Goal: Task Accomplishment & Management: Manage account settings

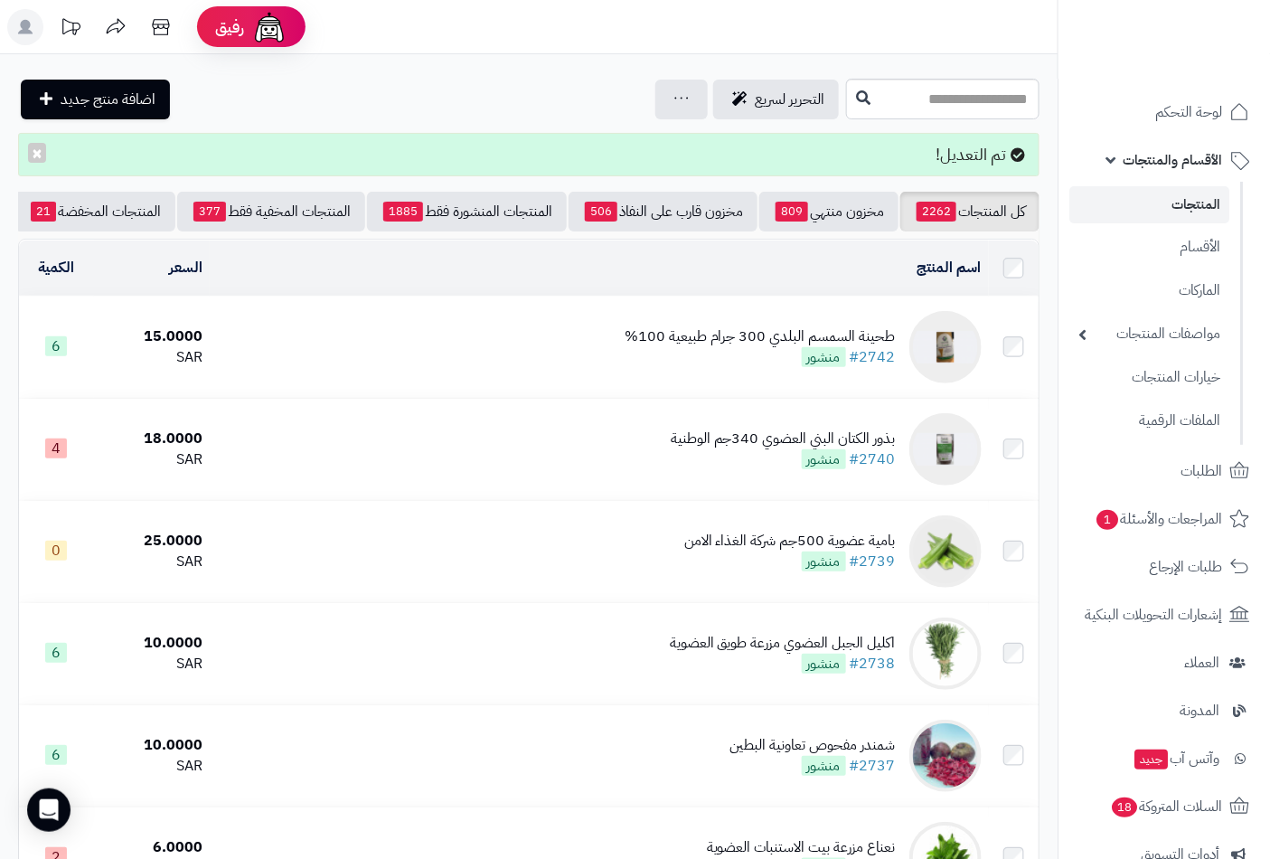
scroll to position [0, -170]
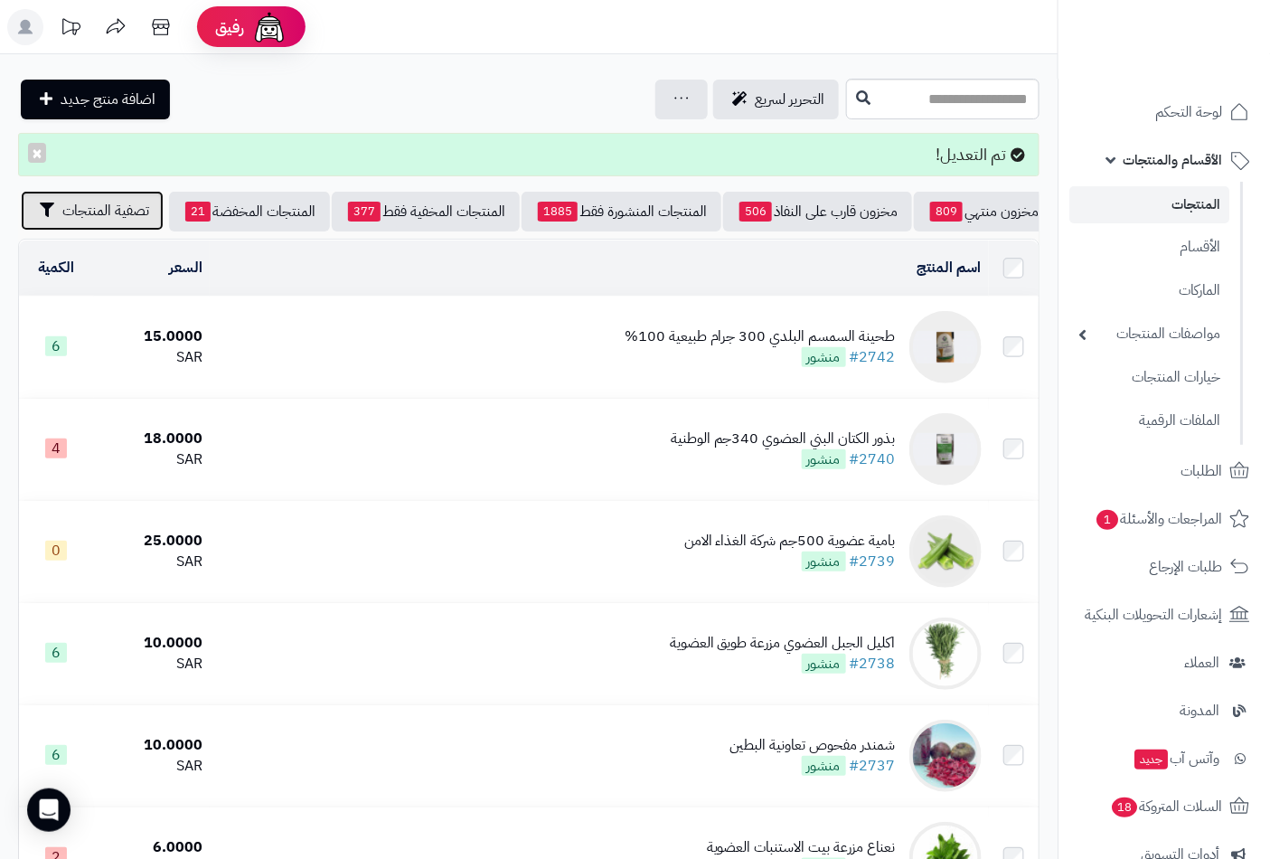
click at [85, 210] on span "تصفية المنتجات" at bounding box center [105, 211] width 87 height 22
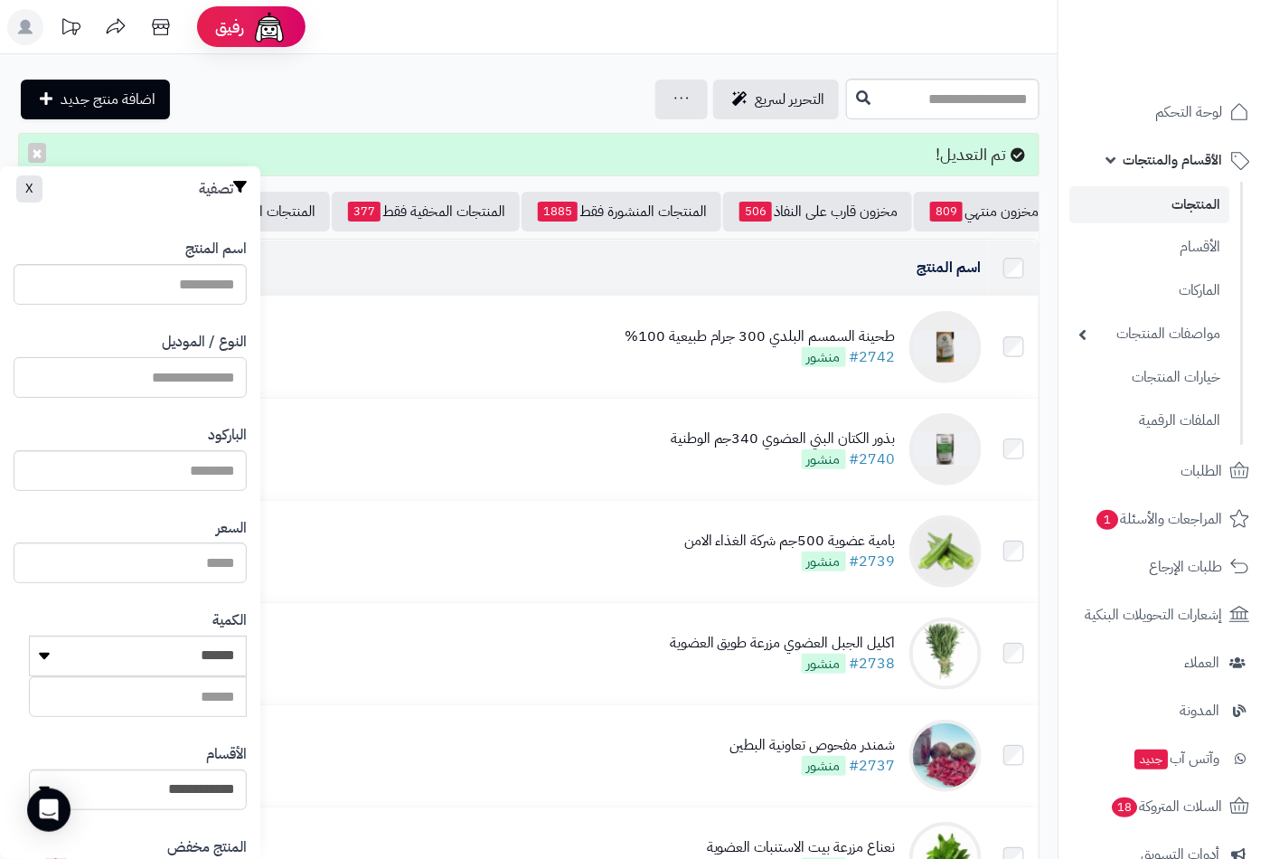
click at [176, 374] on input "النوع / الموديل" at bounding box center [130, 377] width 233 height 41
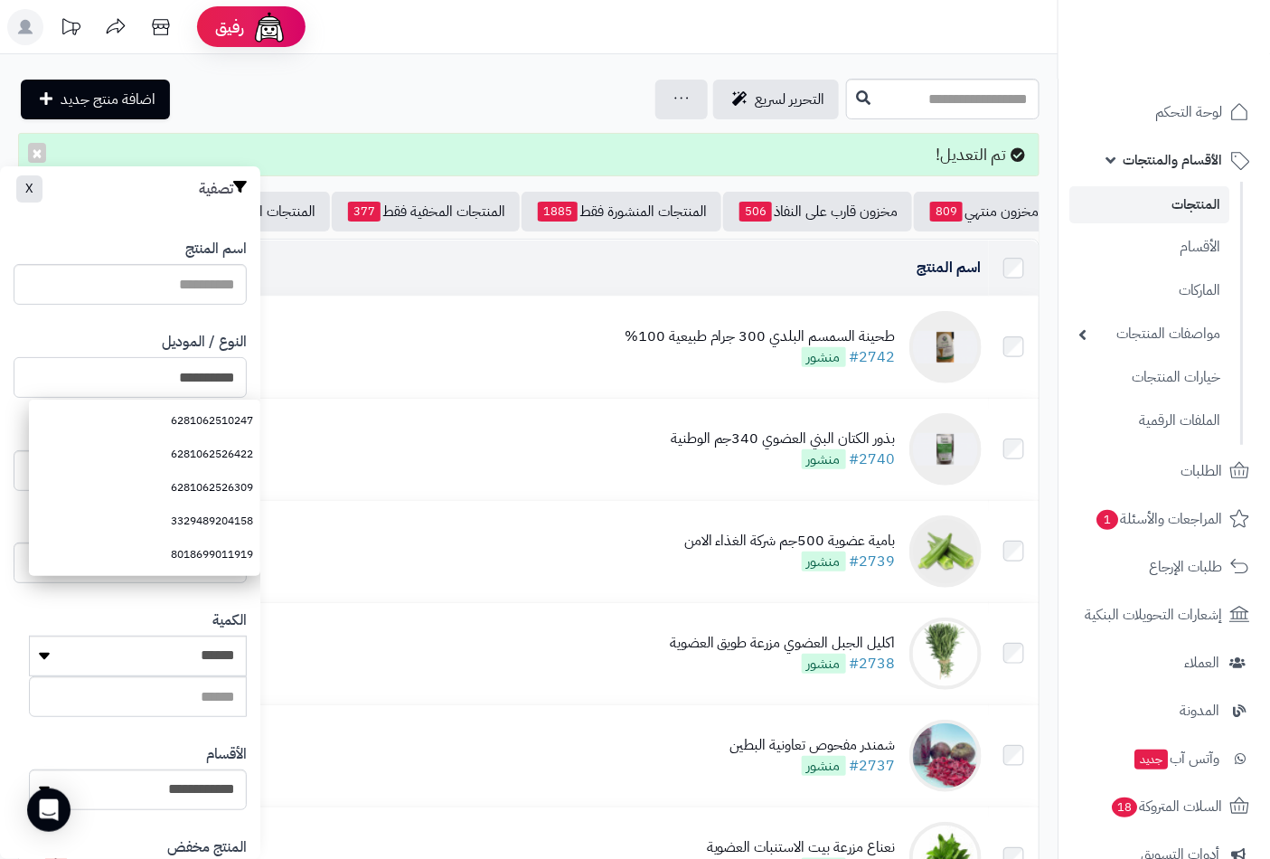
type input "**********"
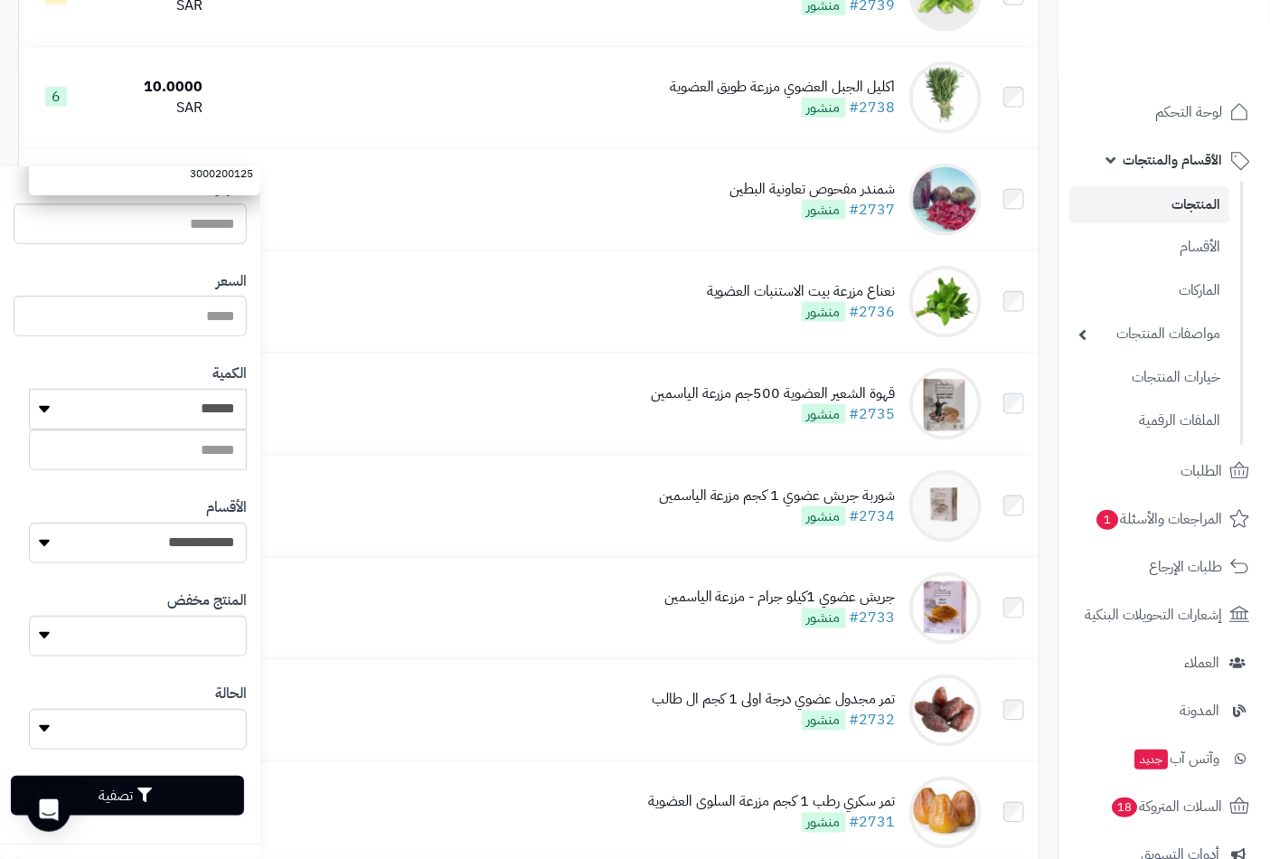
scroll to position [602, 0]
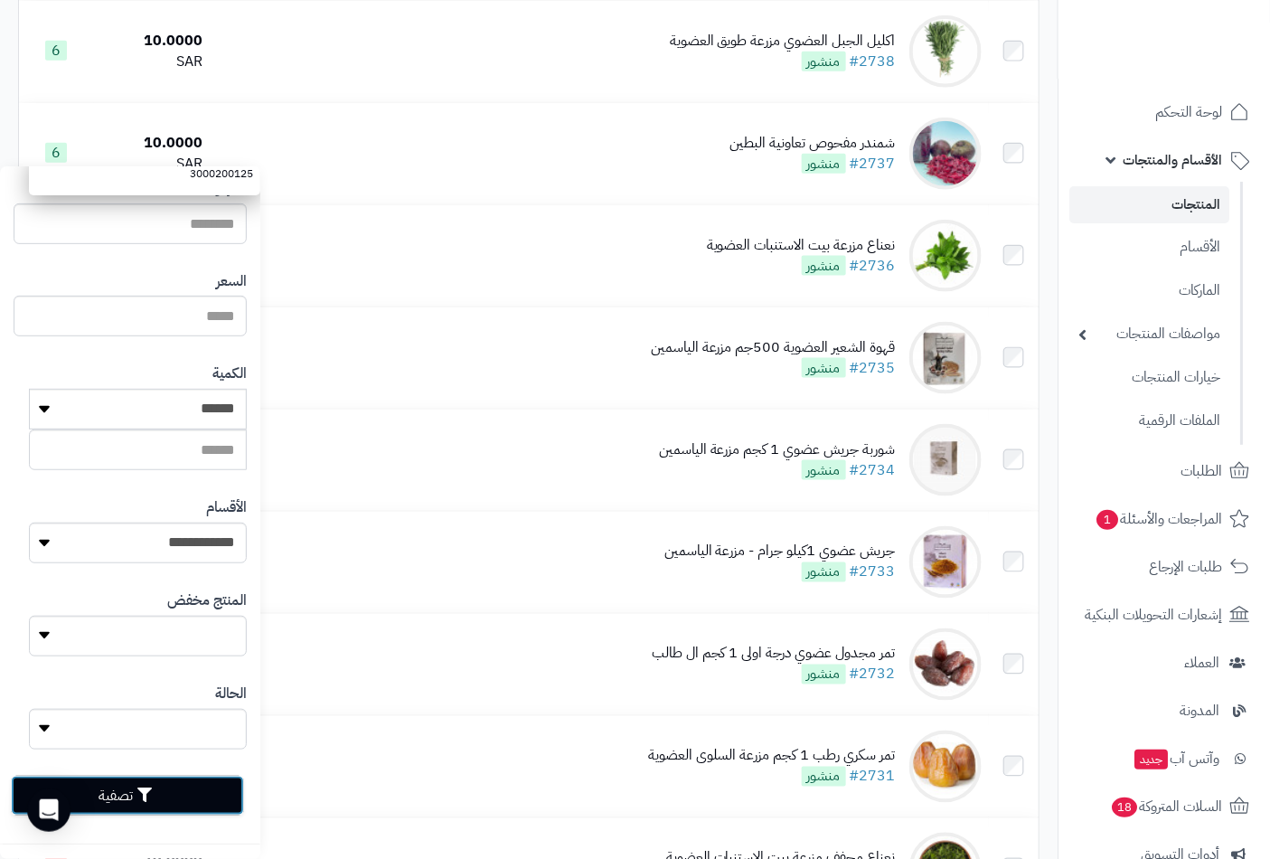
click at [145, 784] on button "تصفية" at bounding box center [127, 795] width 233 height 40
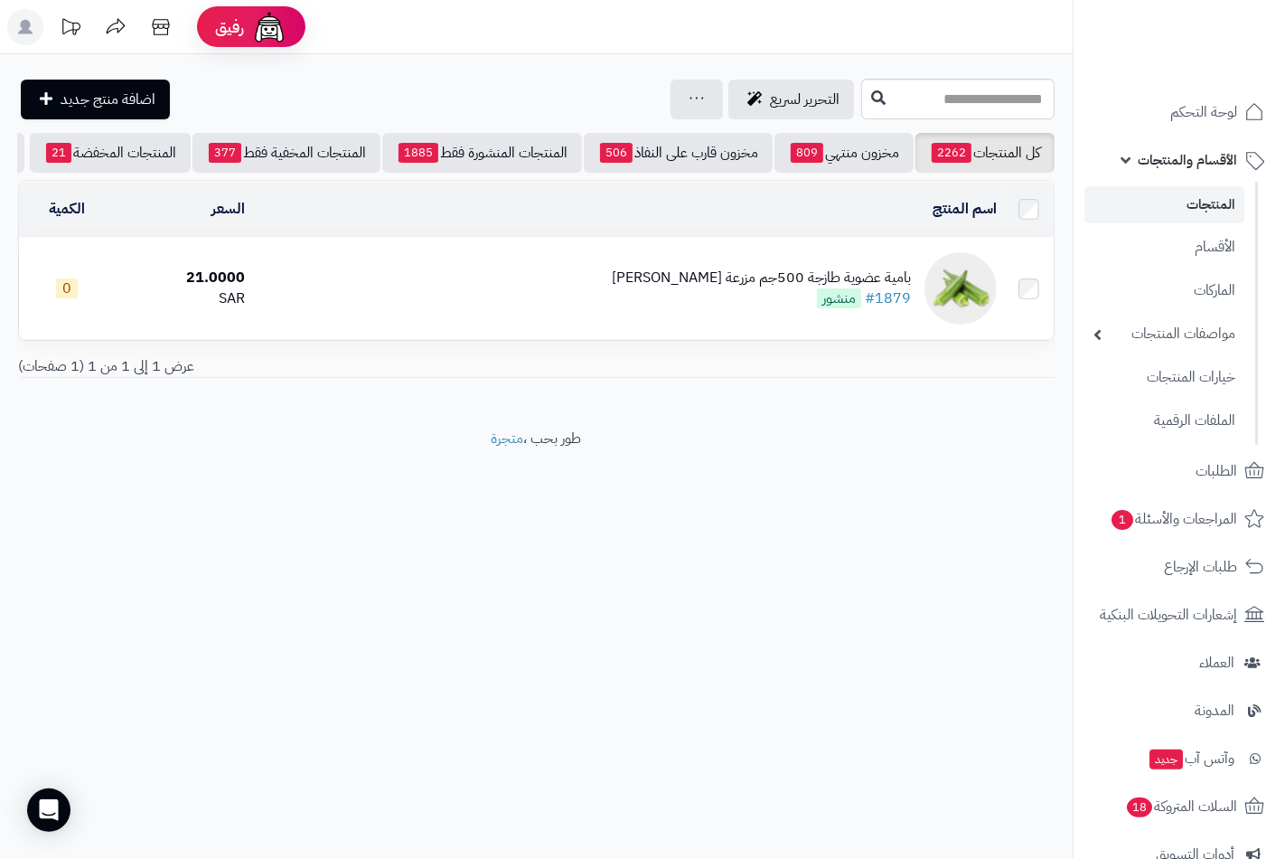
click at [766, 288] on div "بامية عضوية طازجة 500جم مزرعة [PERSON_NAME]" at bounding box center [761, 278] width 299 height 21
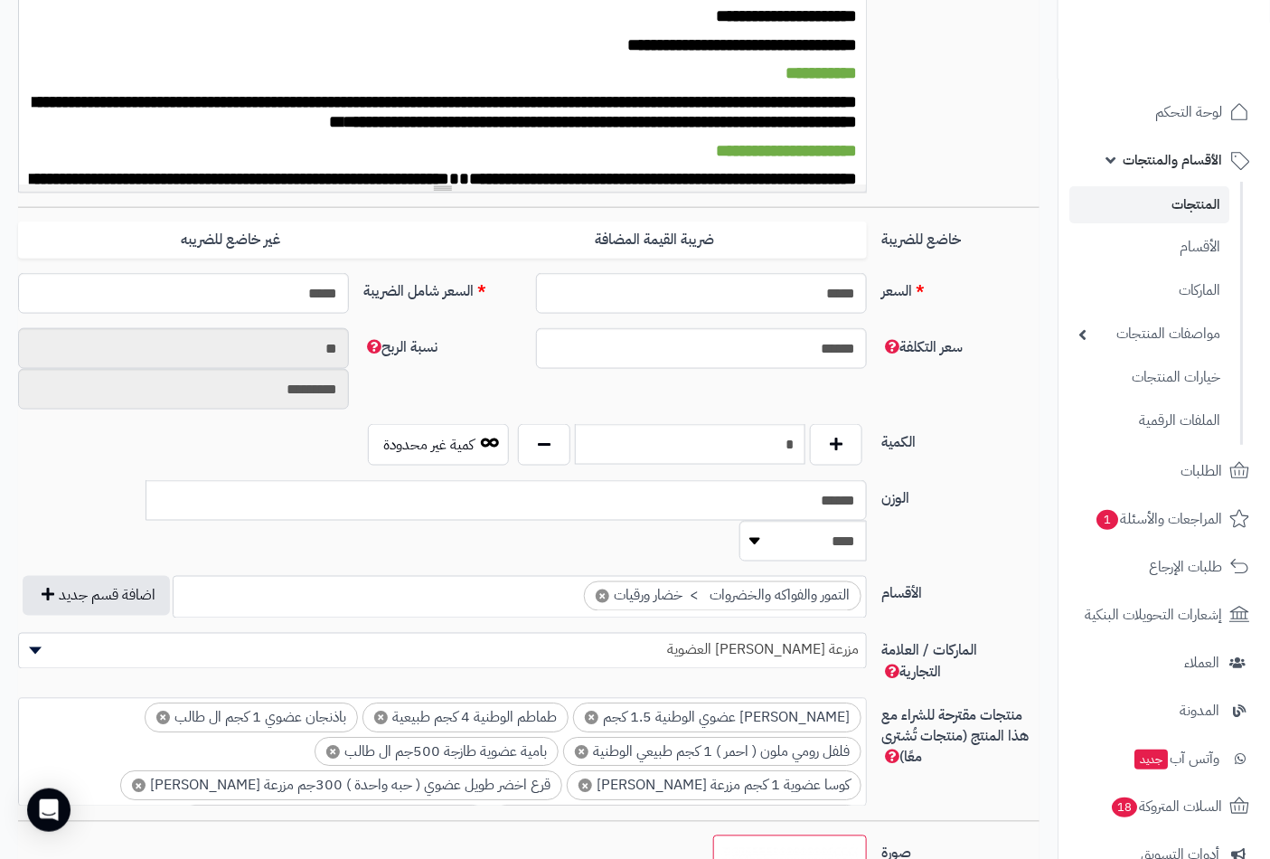
scroll to position [401, 0]
